Goal: Go to known website: Go to known website

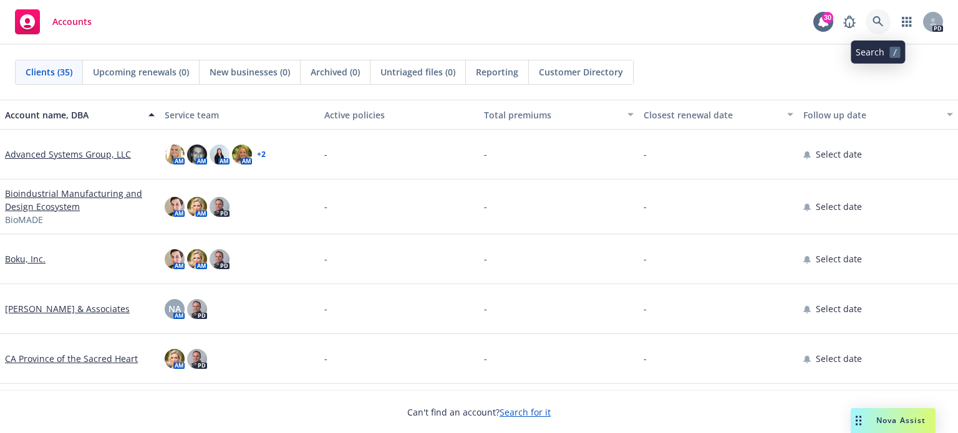
click at [871, 19] on link at bounding box center [878, 21] width 25 height 25
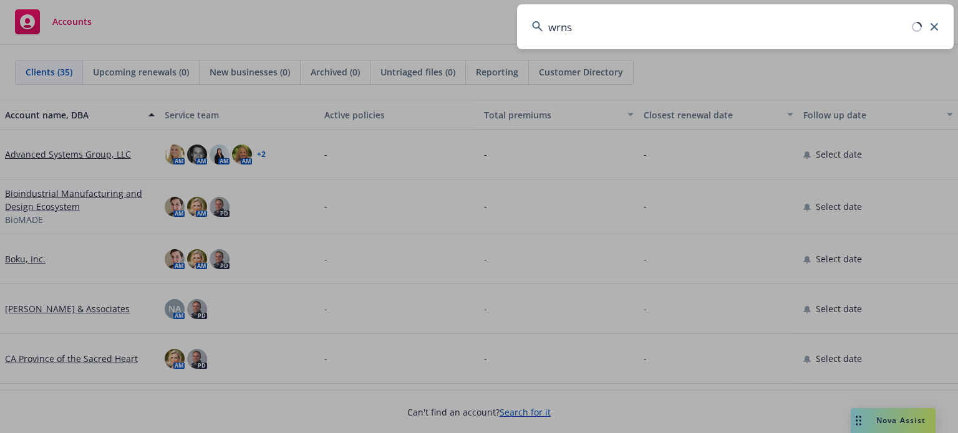
type input "wrns"
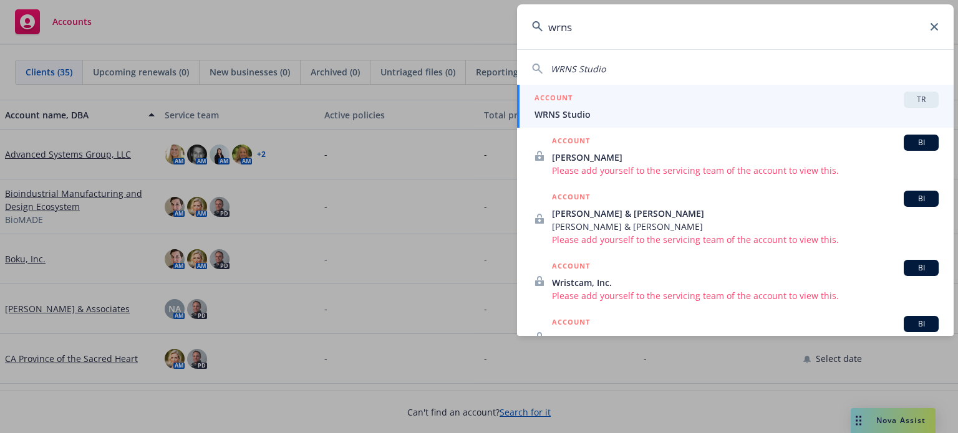
click at [577, 109] on span "WRNS Studio" at bounding box center [736, 114] width 404 height 13
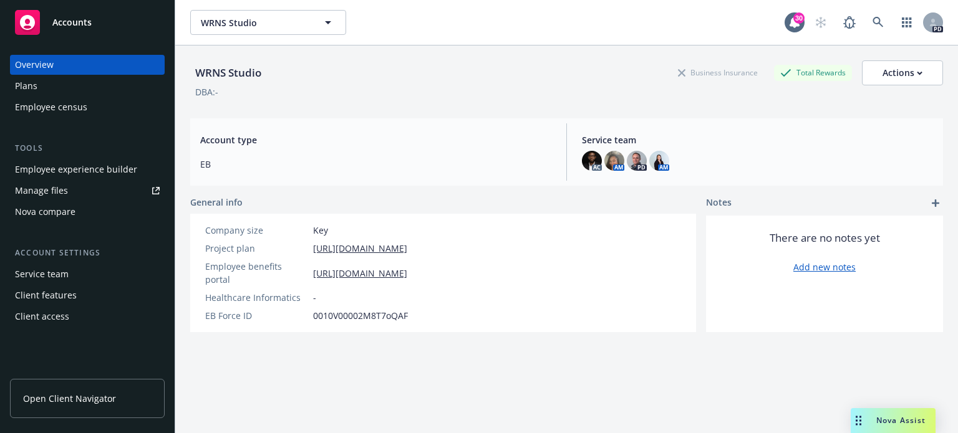
click at [57, 170] on div "Employee experience builder" at bounding box center [76, 170] width 122 height 20
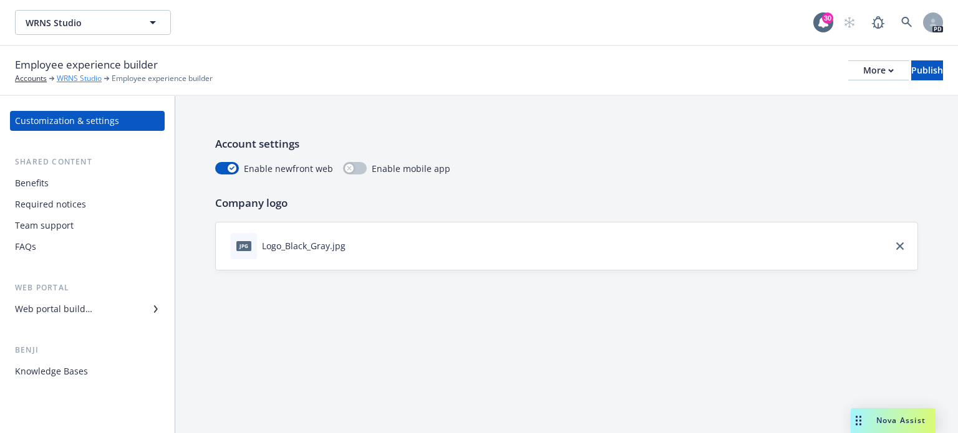
click at [82, 79] on link "WRNS Studio" at bounding box center [79, 78] width 45 height 11
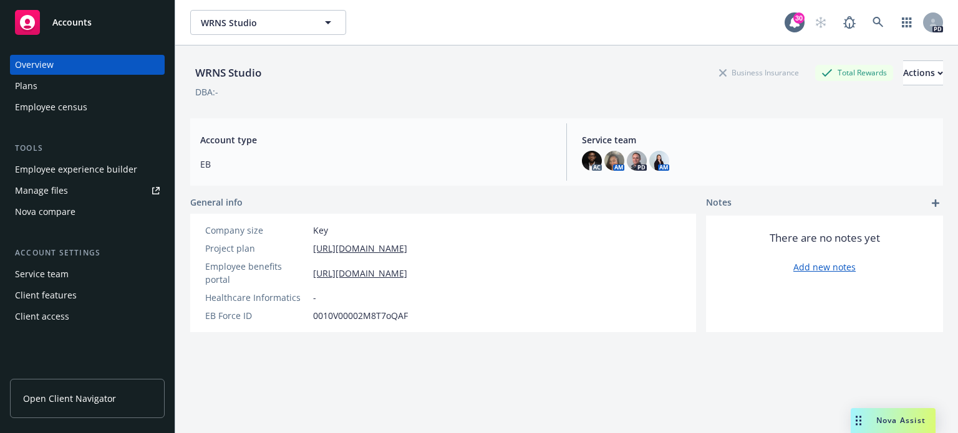
click at [70, 394] on span "Open Client Navigator" at bounding box center [69, 398] width 93 height 13
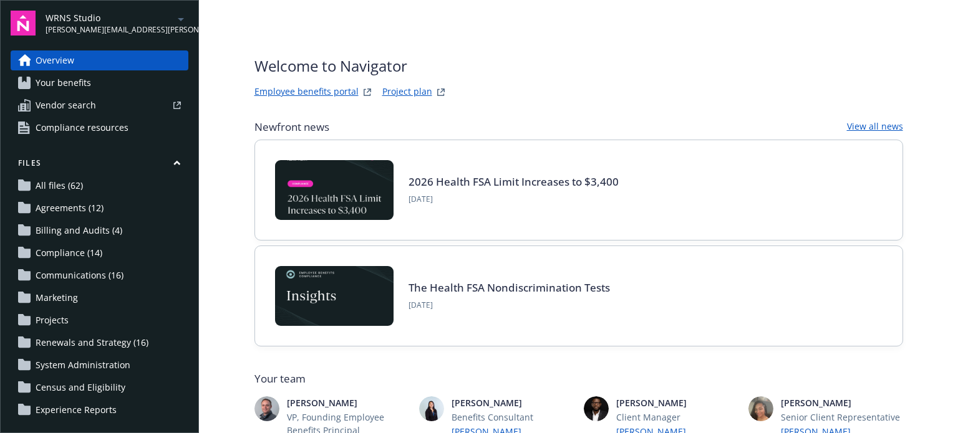
click at [295, 93] on link "Employee benefits portal" at bounding box center [306, 92] width 104 height 15
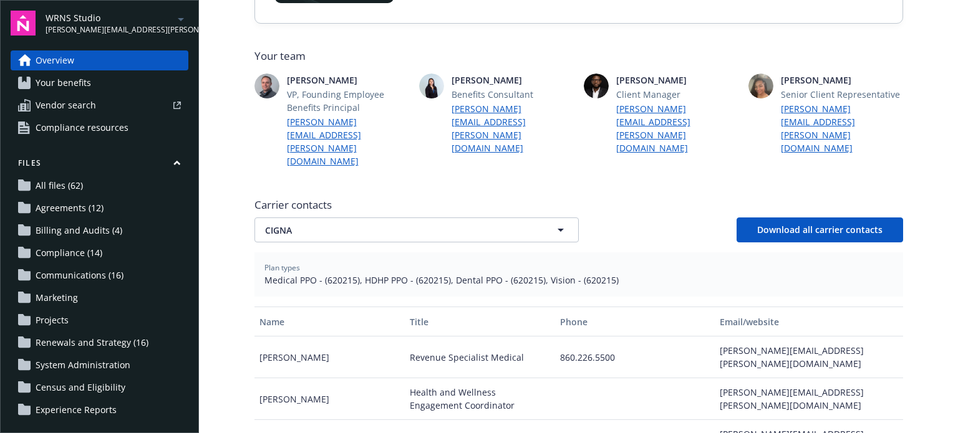
scroll to position [249, 0]
